Goal: Information Seeking & Learning: Learn about a topic

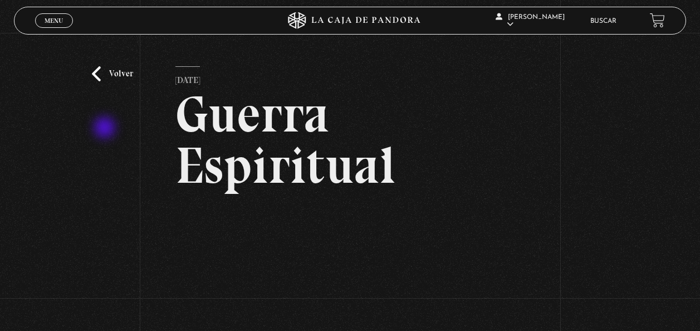
scroll to position [105, 0]
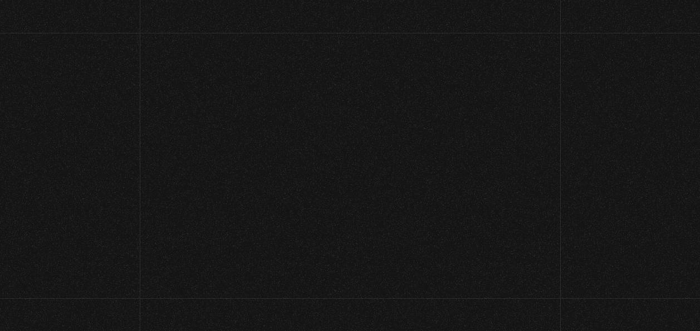
scroll to position [123, 0]
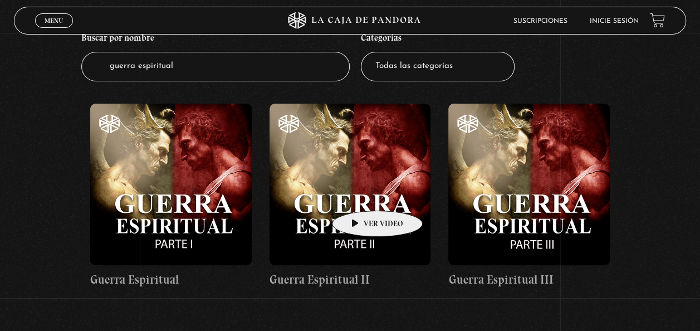
click at [360, 194] on figure at bounding box center [351, 185] width 162 height 162
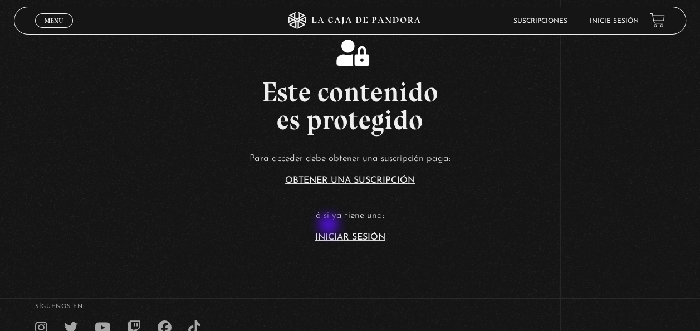
click at [330, 226] on article "Para acceder debe obtener una suscripción paga: Obtener una suscripción ó si ya…" at bounding box center [350, 195] width 700 height 91
click at [330, 234] on link "Iniciar Sesión" at bounding box center [350, 237] width 70 height 9
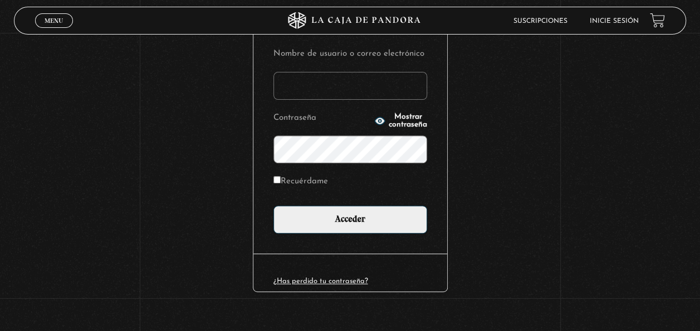
scroll to position [153, 0]
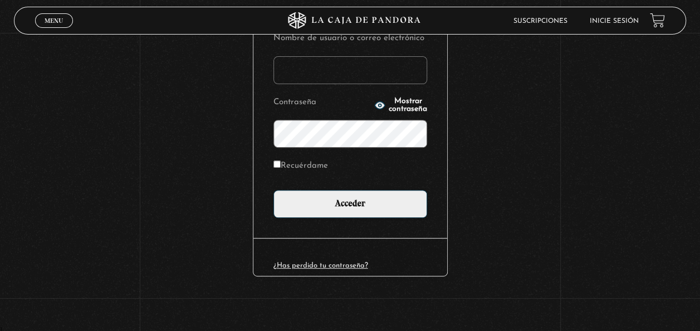
type input "amirandal24@hotmail.com"
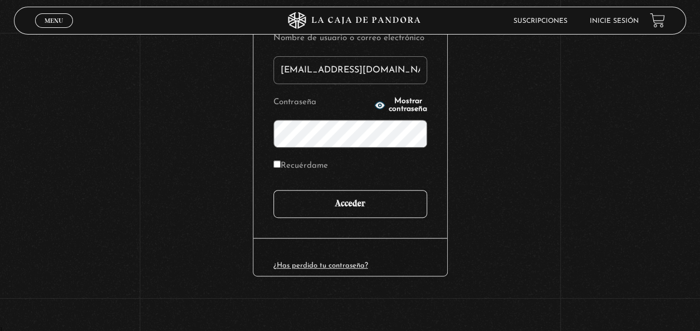
click at [346, 213] on input "Acceder" at bounding box center [350, 204] width 154 height 28
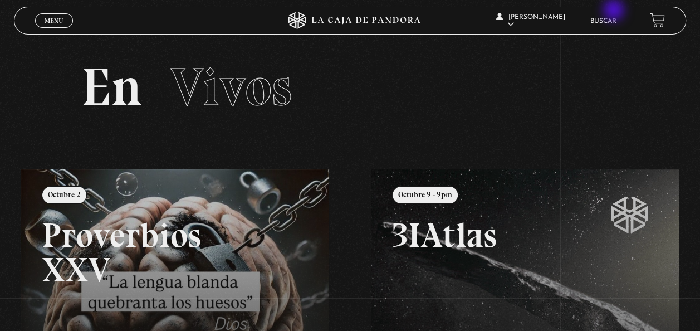
click at [615, 11] on div "Alisson Miranda López En vivos Pandora Centinelas Mi cuenta Salir Buscar" at bounding box center [560, 20] width 210 height 33
click at [611, 17] on li "Buscar" at bounding box center [603, 20] width 26 height 17
click at [609, 18] on link "Buscar" at bounding box center [603, 21] width 26 height 7
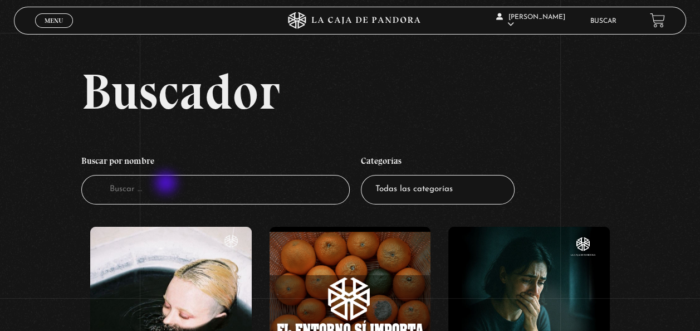
click at [167, 184] on input "Buscador" at bounding box center [215, 190] width 269 height 30
type input "guerra espiritual"
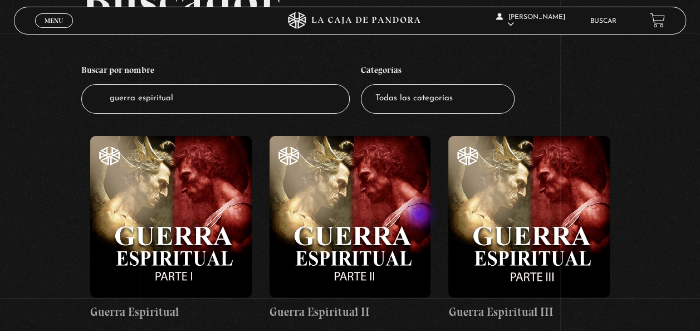
scroll to position [143, 0]
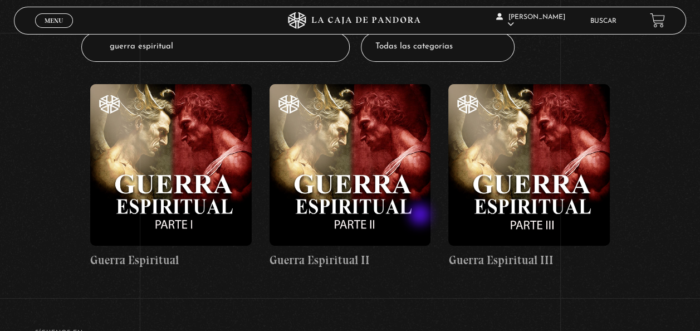
click at [349, 183] on figure at bounding box center [351, 165] width 162 height 162
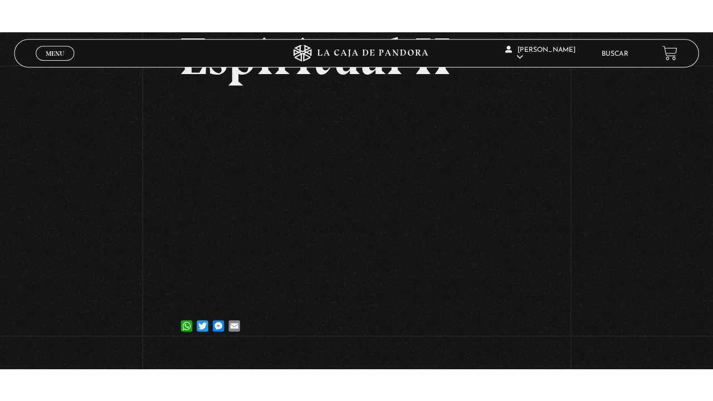
scroll to position [154, 0]
